Goal: Find specific page/section: Find specific page/section

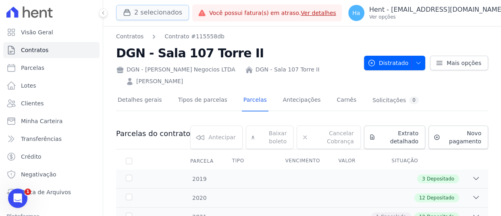
click at [146, 12] on button "2 selecionados" at bounding box center [152, 12] width 73 height 15
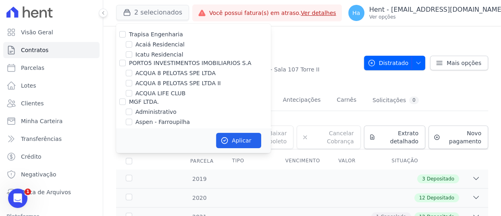
scroll to position [5180, 0]
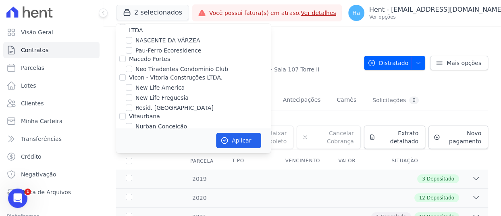
click at [125, 190] on input "OLIVEIRA INCORPORACOES E CONSTRUCOES LTDA" at bounding box center [122, 193] width 6 height 6
checkbox input "true"
click at [235, 141] on button "Aplicar" at bounding box center [238, 140] width 45 height 15
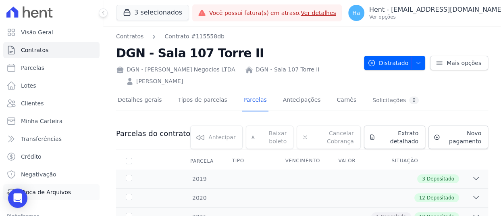
click at [55, 191] on span "Troca de Arquivos" at bounding box center [46, 192] width 50 height 8
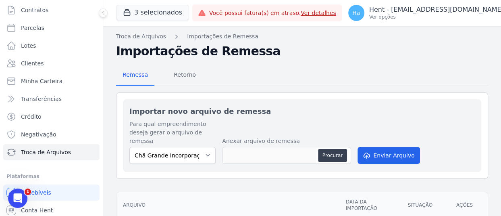
scroll to position [60, 0]
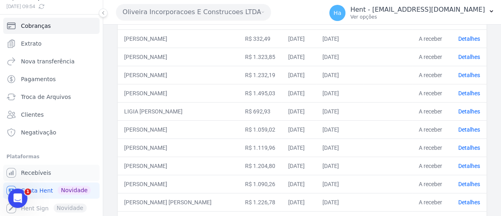
scroll to position [419, 0]
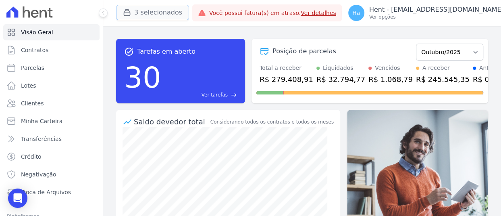
click at [167, 6] on button "3 selecionados" at bounding box center [152, 12] width 73 height 15
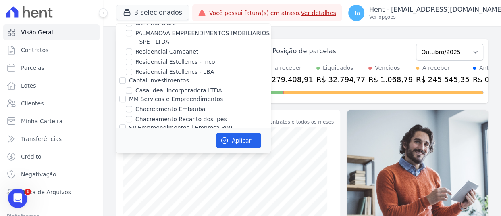
scroll to position [1975, 0]
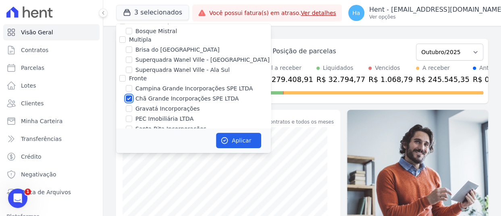
click at [129, 95] on input "Chã Grande Incorporações SPE LTDA" at bounding box center [129, 98] width 6 height 6
checkbox input "false"
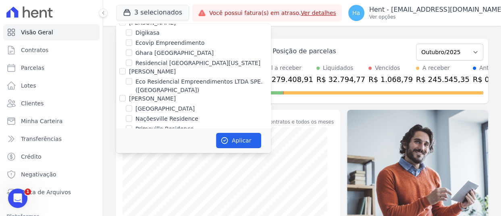
scroll to position [2660, 0]
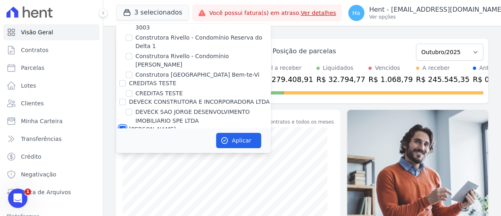
click at [123, 125] on input "[PERSON_NAME]" at bounding box center [122, 128] width 6 height 6
checkbox input "false"
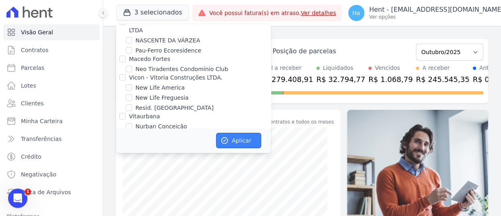
click at [252, 142] on button "Aplicar" at bounding box center [238, 140] width 45 height 15
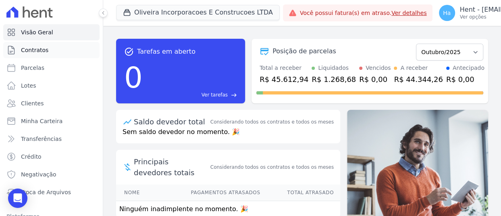
click at [42, 49] on span "Contratos" at bounding box center [34, 50] width 27 height 8
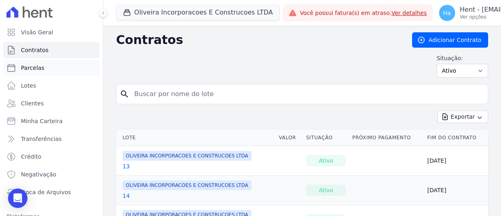
click at [35, 68] on span "Parcelas" at bounding box center [32, 68] width 23 height 8
select select
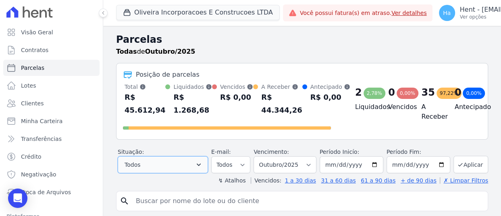
click at [200, 168] on icon "button" at bounding box center [199, 164] width 8 height 8
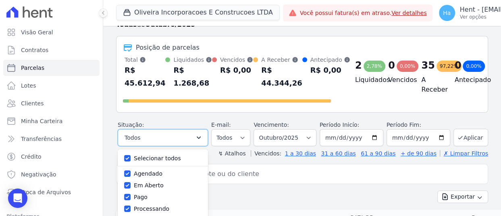
scroll to position [81, 0]
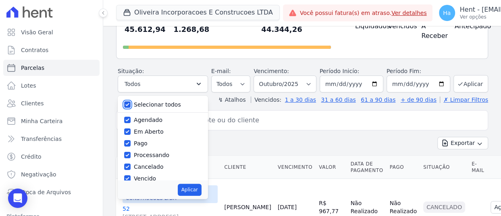
click at [127, 108] on input "Selecionar todos" at bounding box center [127, 104] width 6 height 6
checkbox input "false"
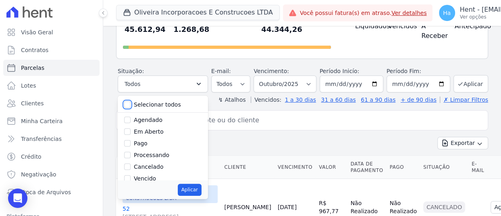
checkbox input "false"
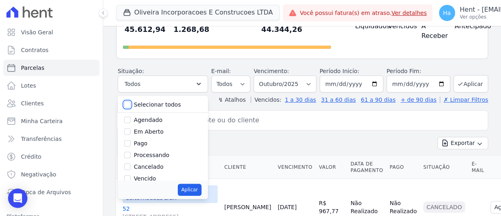
checkbox input "false"
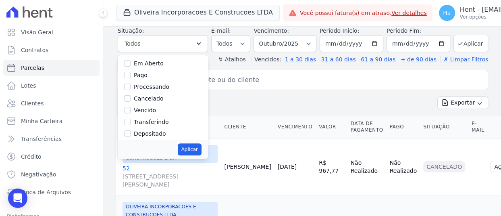
scroll to position [13, 0]
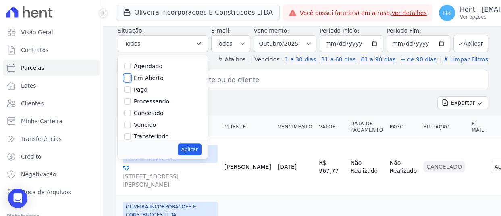
click at [127, 81] on input "Em Aberto" at bounding box center [127, 78] width 6 height 6
checkbox input "true"
click at [189, 155] on button "Aplicar" at bounding box center [190, 149] width 24 height 12
select select "pending"
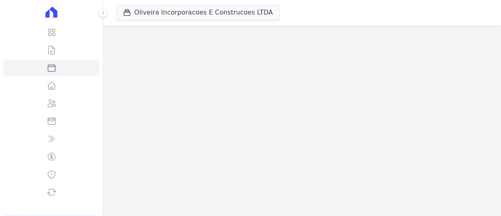
select select
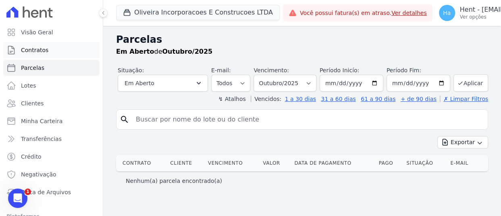
click at [41, 47] on span "Contratos" at bounding box center [34, 50] width 27 height 8
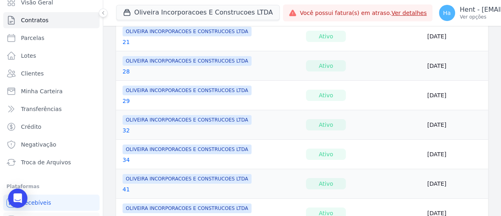
scroll to position [60, 0]
